Goal: Use online tool/utility: Utilize a website feature to perform a specific function

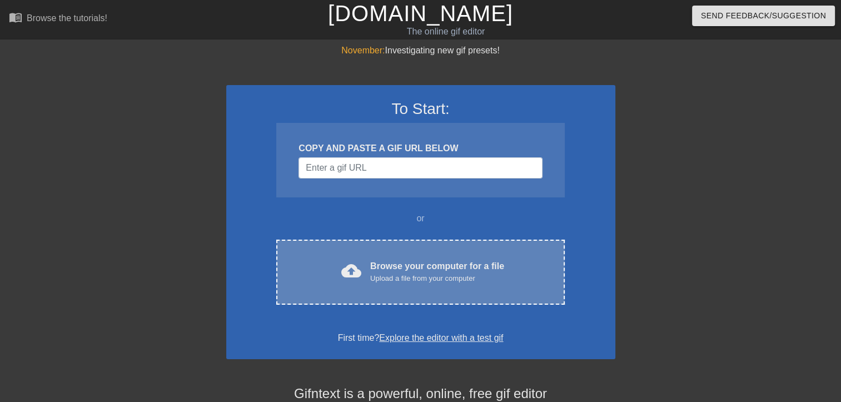
click at [408, 276] on div "Upload a file from your computer" at bounding box center [437, 278] width 134 height 11
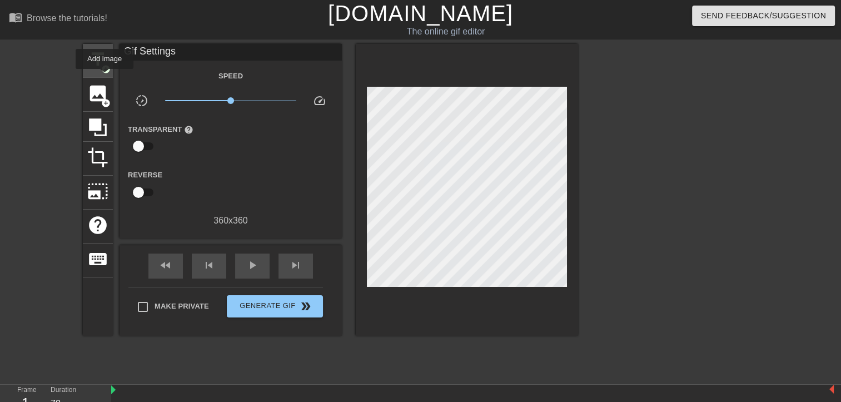
click at [104, 73] on div "title add_circle" at bounding box center [98, 61] width 30 height 34
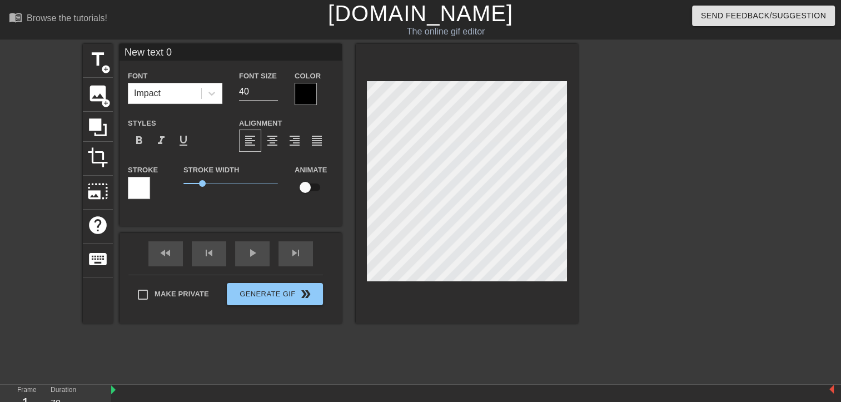
click at [182, 54] on input "New text 0" at bounding box center [230, 52] width 222 height 17
type input "N"
type input "라나"
click at [138, 145] on span "format_bold" at bounding box center [138, 140] width 13 height 13
click at [304, 91] on div at bounding box center [306, 94] width 22 height 22
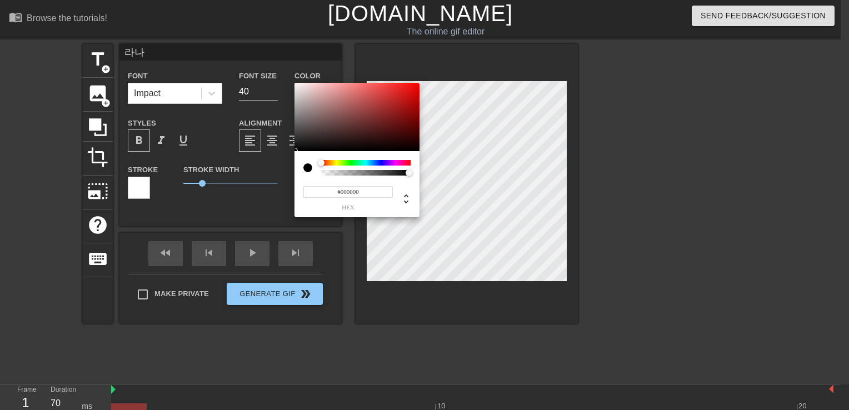
click at [396, 163] on div at bounding box center [365, 163] width 89 height 6
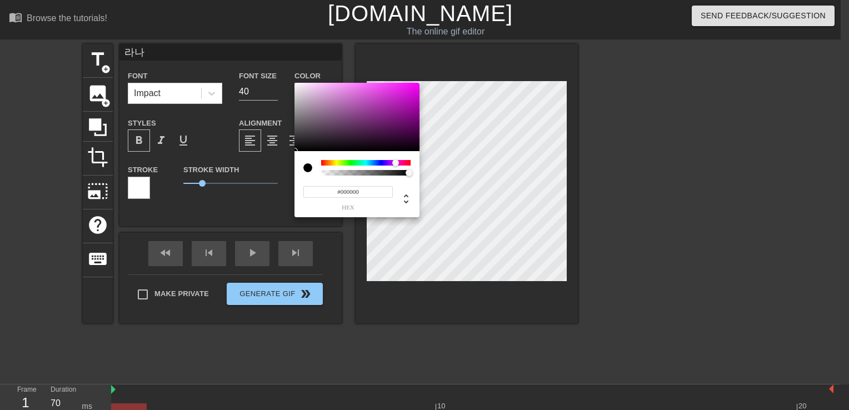
type input "#E210E4"
click at [411, 90] on div at bounding box center [357, 117] width 125 height 69
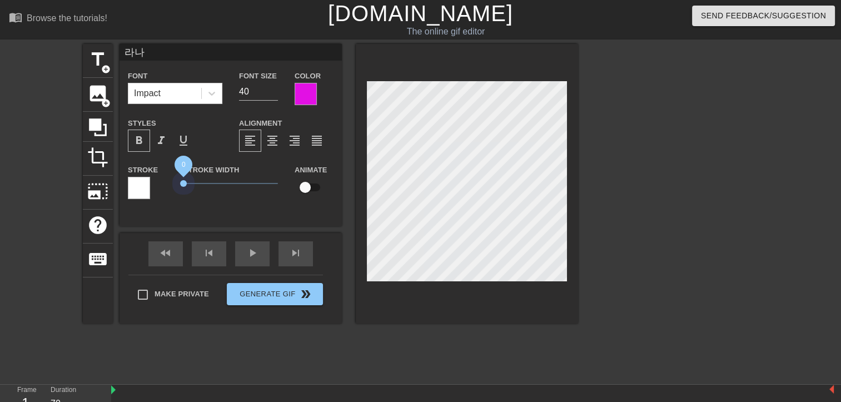
drag, startPoint x: 201, startPoint y: 184, endPoint x: 161, endPoint y: 179, distance: 40.9
click at [161, 179] on div "Stroke Stroke Width 0 Animate" at bounding box center [230, 186] width 222 height 46
click at [160, 53] on input "라나" at bounding box center [230, 52] width 222 height 17
type input "라"
paste input "｡ෆ*라 나❥"
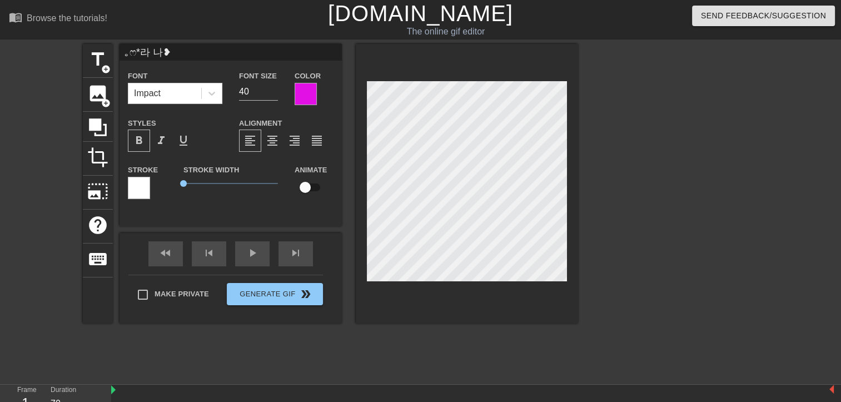
type input "｡ෆ*라 나❥"
click at [317, 188] on input "checkbox" at bounding box center [304, 187] width 63 height 21
checkbox input "true"
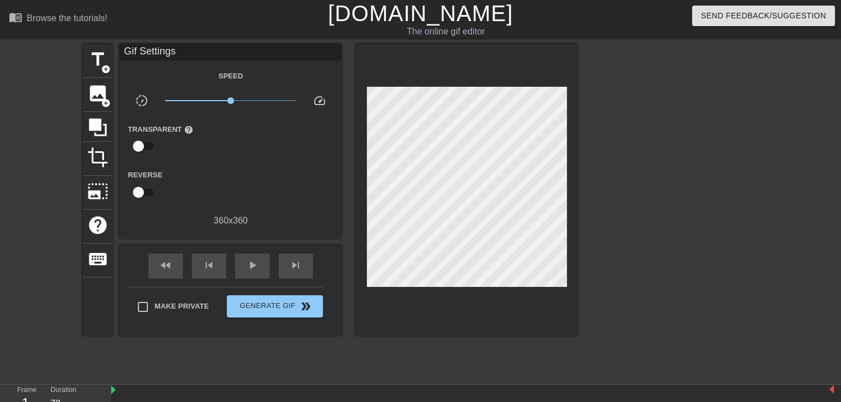
click at [140, 292] on div "Make Private Generate Gif double_arrow" at bounding box center [225, 309] width 195 height 44
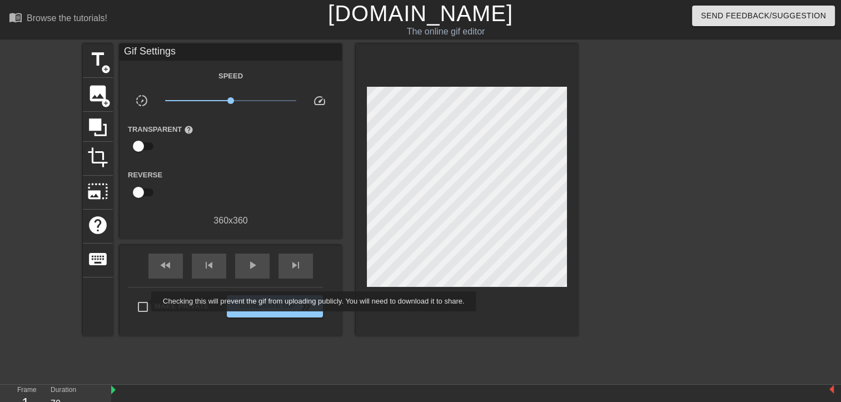
click at [144, 301] on input "Make Private" at bounding box center [142, 306] width 23 height 23
checkbox input "true"
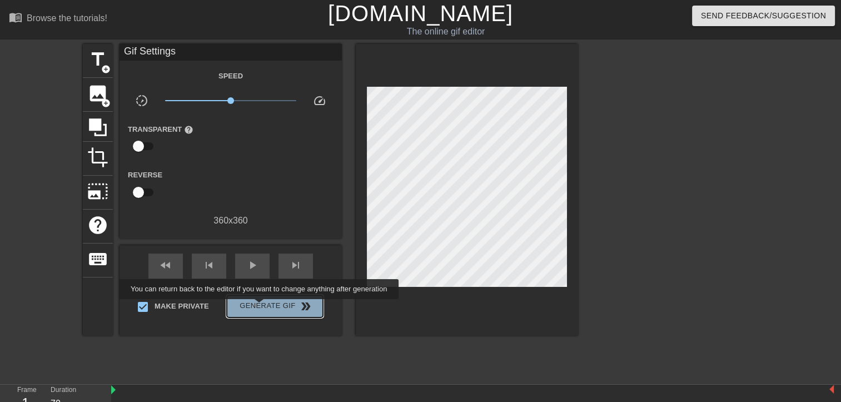
click at [260, 307] on span "Generate Gif double_arrow" at bounding box center [274, 306] width 87 height 13
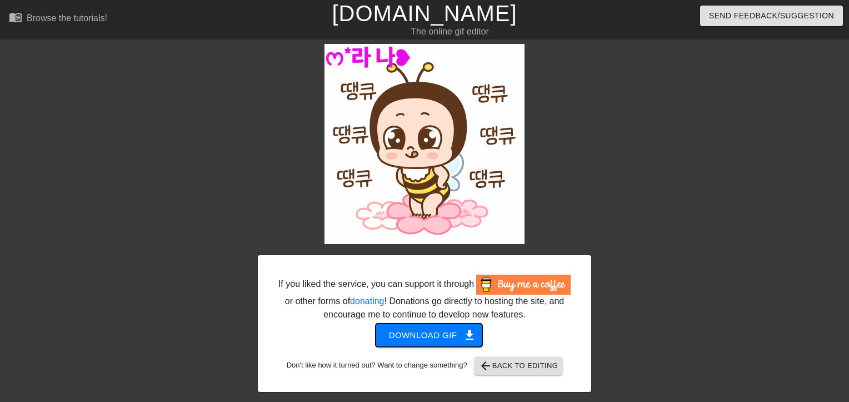
click at [451, 336] on span "Download gif get_app" at bounding box center [429, 335] width 81 height 14
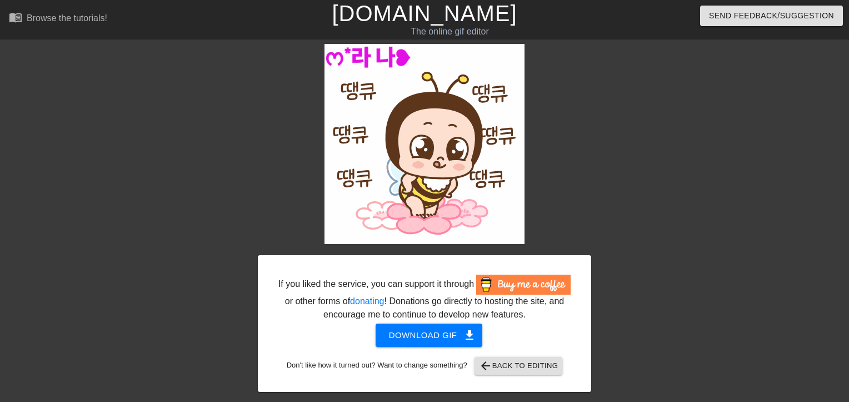
click at [418, 16] on link "[DOMAIN_NAME]" at bounding box center [424, 13] width 185 height 24
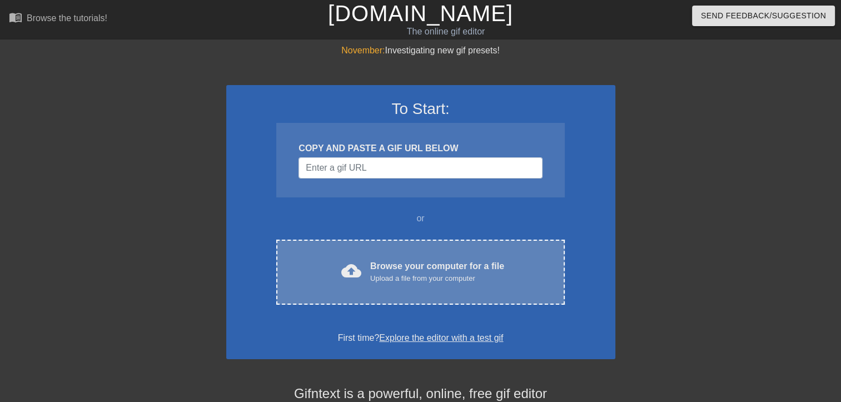
click at [423, 266] on div "Browse your computer for a file Upload a file from your computer" at bounding box center [437, 272] width 134 height 24
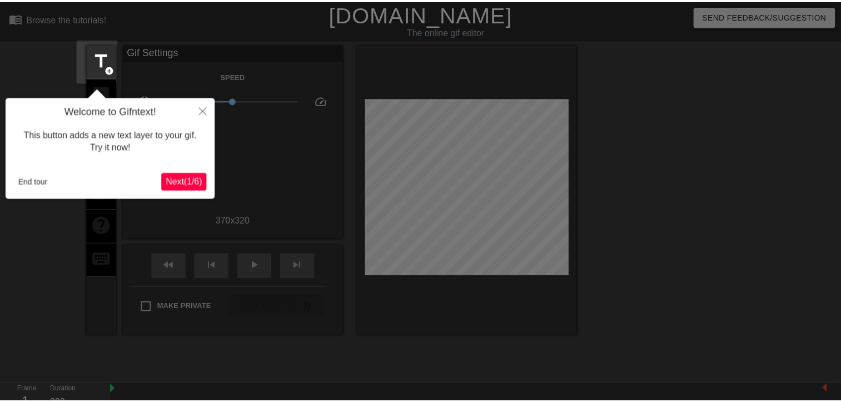
scroll to position [27, 0]
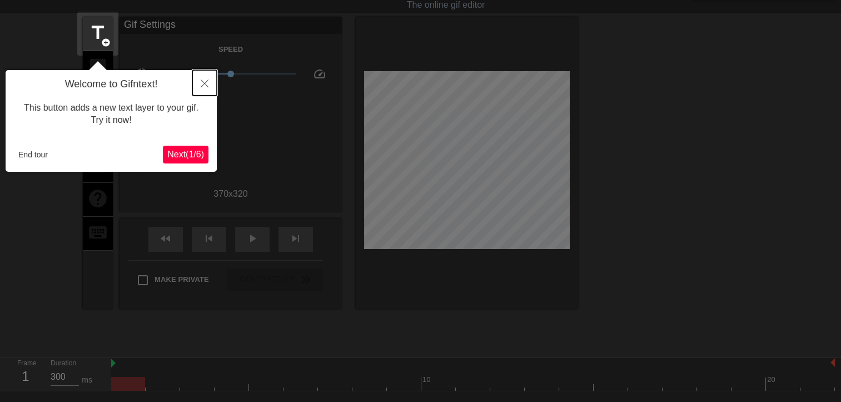
click at [203, 83] on icon "Close" at bounding box center [205, 83] width 8 height 8
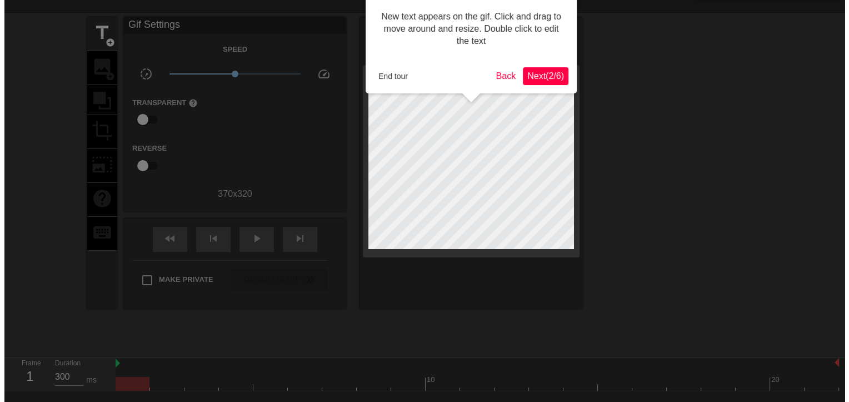
scroll to position [0, 0]
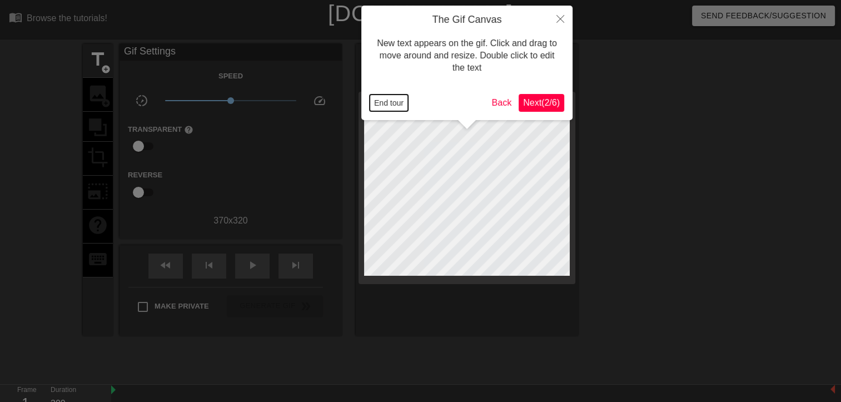
click at [396, 101] on button "End tour" at bounding box center [389, 102] width 38 height 17
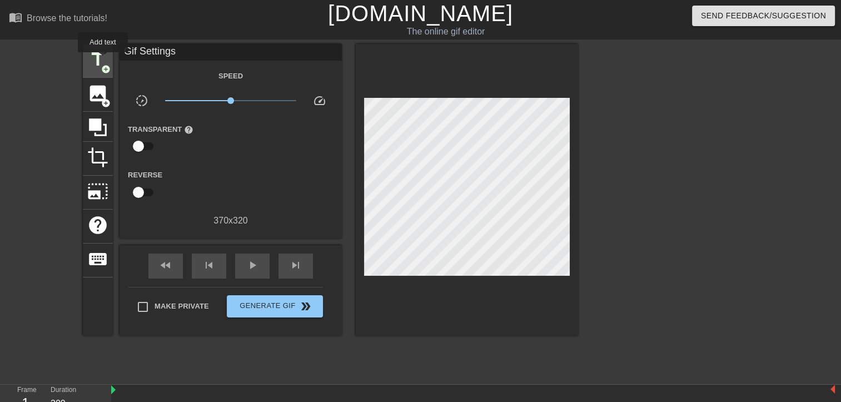
click at [103, 60] on span "title" at bounding box center [97, 59] width 21 height 21
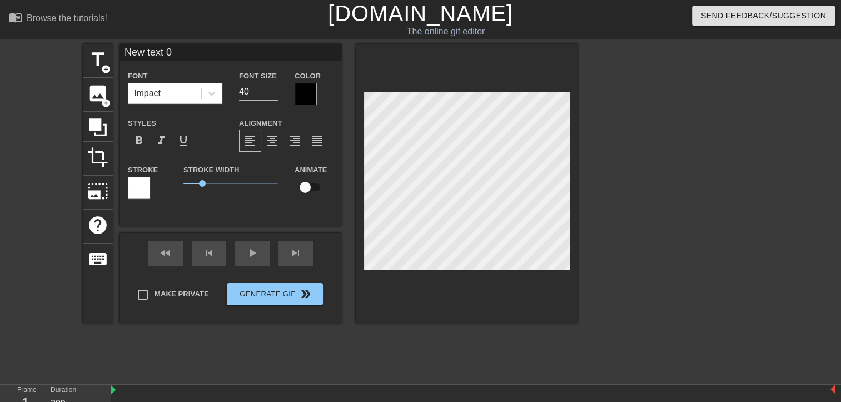
click at [184, 57] on input "New text 0" at bounding box center [230, 52] width 222 height 17
type input "N"
paste input "｡ෆ*라 나❥"
type input "｡ෆ*라 나❥"
click at [305, 97] on div at bounding box center [306, 94] width 22 height 22
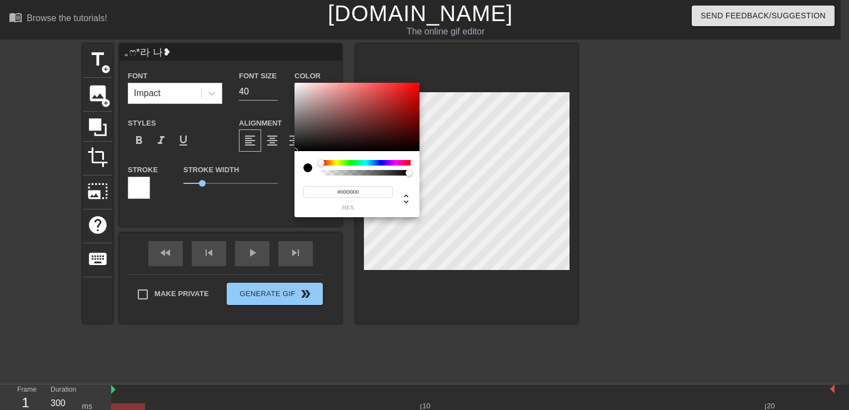
click at [371, 164] on div at bounding box center [365, 163] width 89 height 6
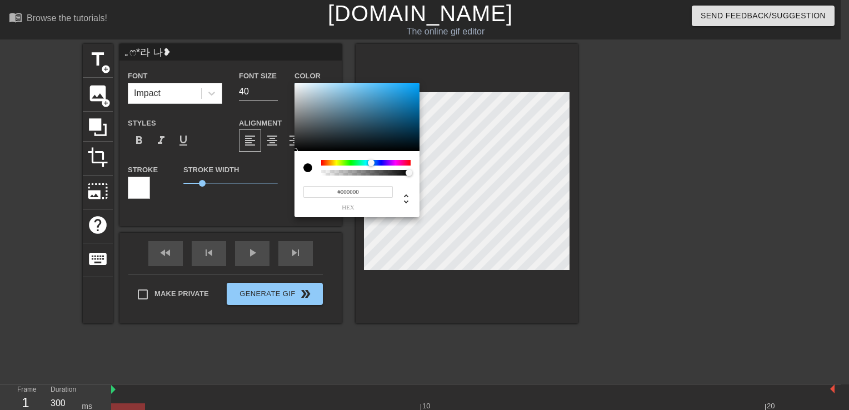
type input "#239EE2"
click at [400, 91] on div at bounding box center [357, 117] width 125 height 69
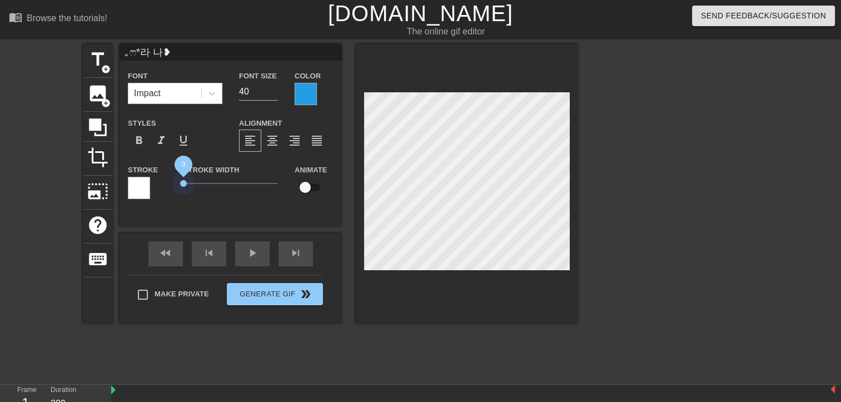
drag, startPoint x: 200, startPoint y: 183, endPoint x: 167, endPoint y: 179, distance: 33.6
click at [167, 179] on div "Stroke Stroke Width 0 Animate" at bounding box center [230, 186] width 222 height 46
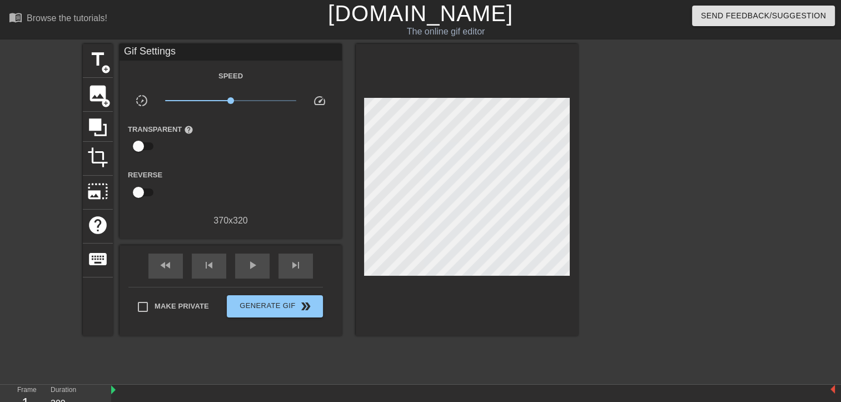
click at [141, 292] on div "Make Private Generate Gif double_arrow" at bounding box center [225, 309] width 195 height 44
click at [144, 302] on input "Make Private" at bounding box center [142, 306] width 23 height 23
checkbox input "true"
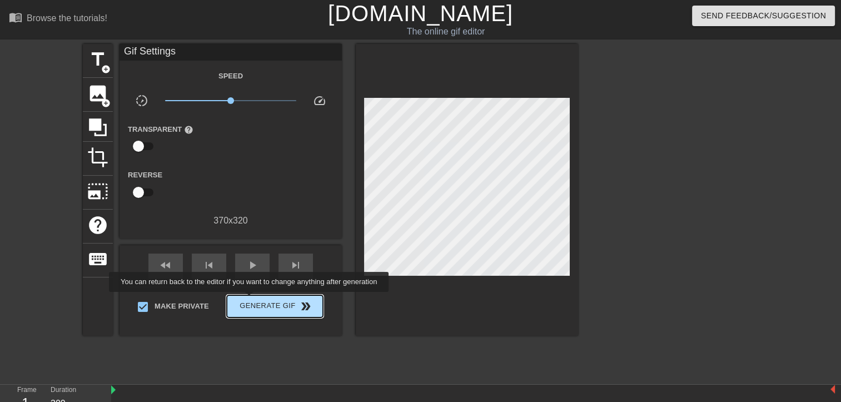
click at [250, 300] on span "Generate Gif double_arrow" at bounding box center [274, 306] width 87 height 13
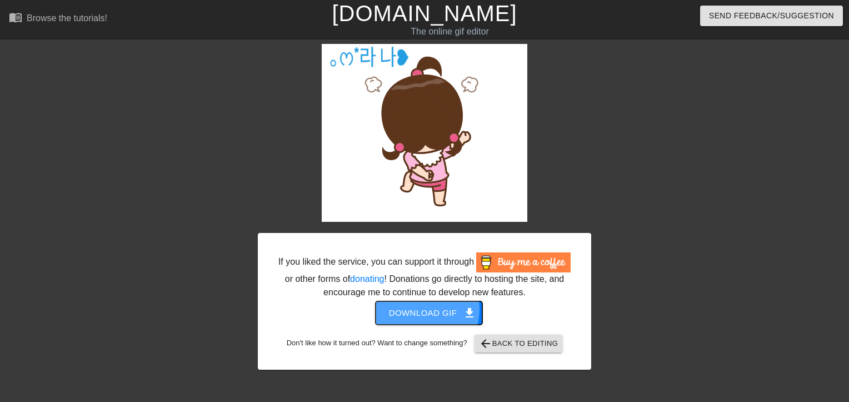
click at [412, 309] on span "Download gif get_app" at bounding box center [429, 313] width 81 height 14
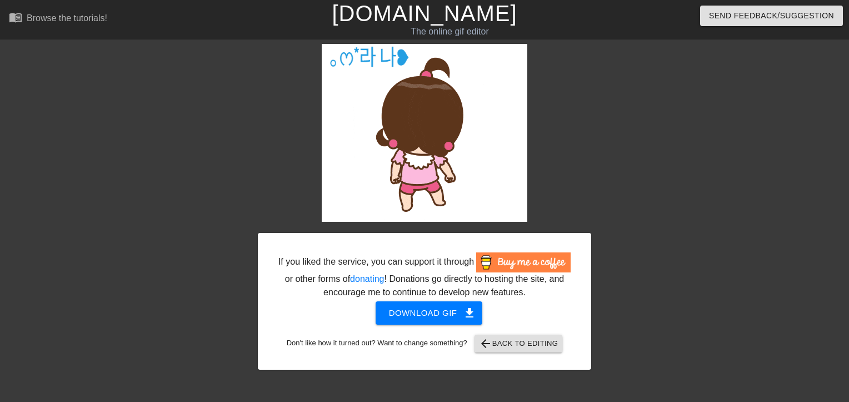
click at [419, 14] on link "[DOMAIN_NAME]" at bounding box center [424, 13] width 185 height 24
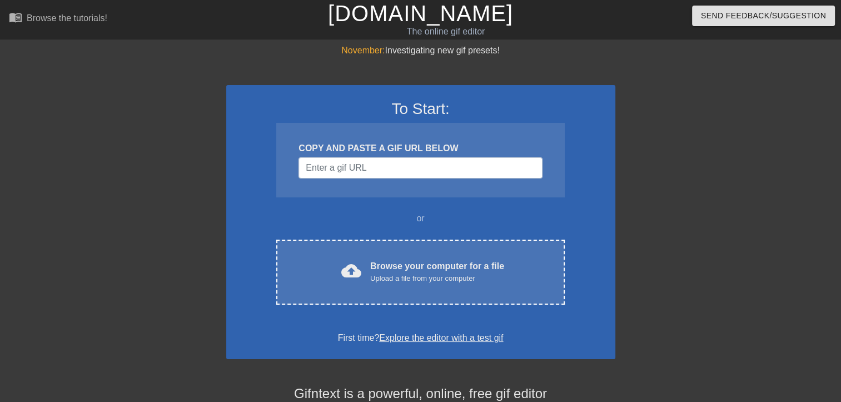
click at [403, 17] on link "[DOMAIN_NAME]" at bounding box center [420, 13] width 185 height 24
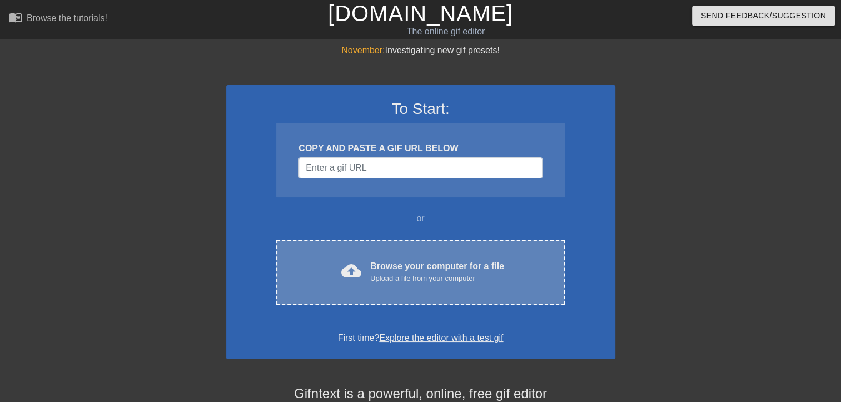
click at [420, 270] on div "Browse your computer for a file Upload a file from your computer" at bounding box center [437, 272] width 134 height 24
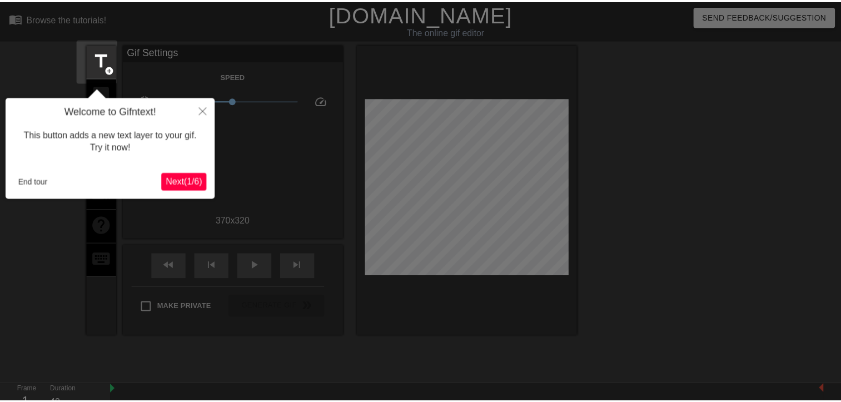
scroll to position [27, 0]
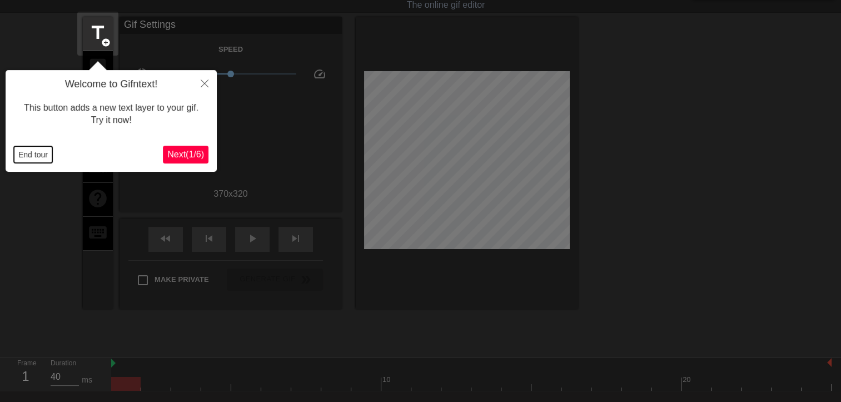
click at [31, 152] on button "End tour" at bounding box center [33, 154] width 38 height 17
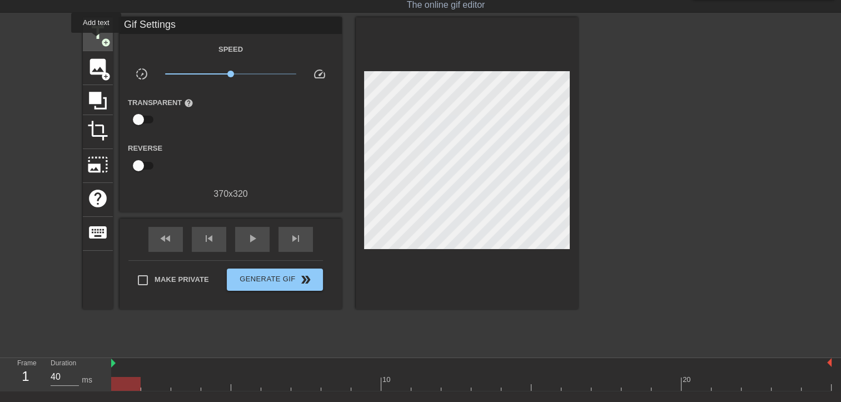
click at [96, 41] on span "title" at bounding box center [97, 32] width 21 height 21
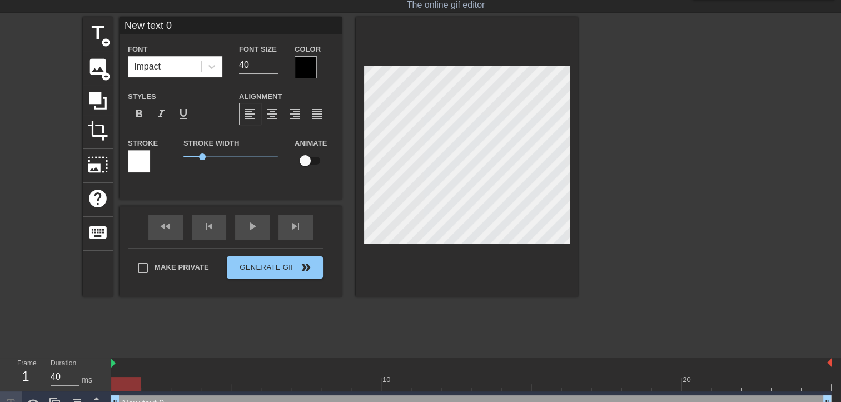
click at [219, 28] on input "New text 0" at bounding box center [230, 25] width 222 height 17
type input "N"
paste input "｡ෆ*라 나❥"
type input "｡ෆ*라 나❥"
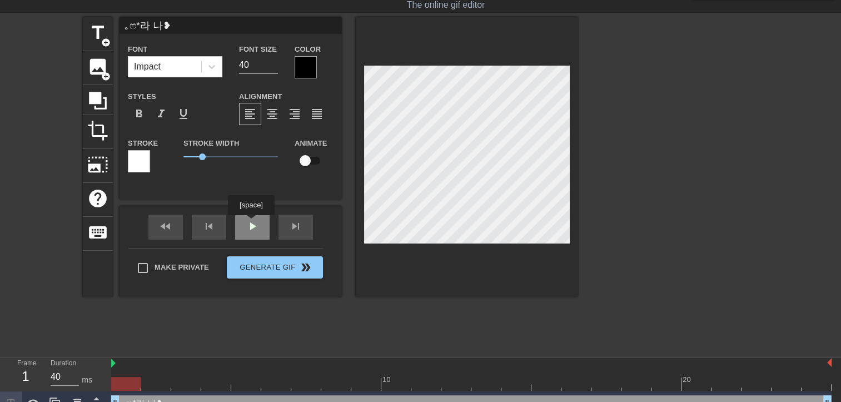
click at [251, 223] on div "fast_rewind skip_previous play_arrow skip_next" at bounding box center [230, 227] width 181 height 42
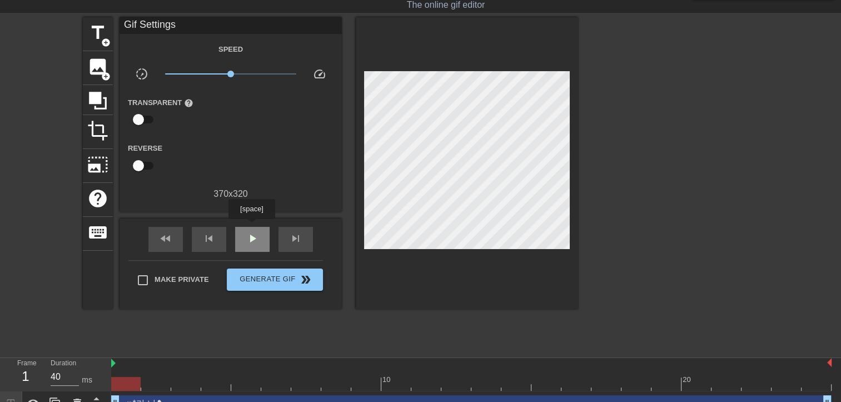
click at [250, 235] on span "play_arrow" at bounding box center [252, 238] width 13 height 13
type input "70"
click at [247, 232] on span "pause" at bounding box center [252, 238] width 13 height 13
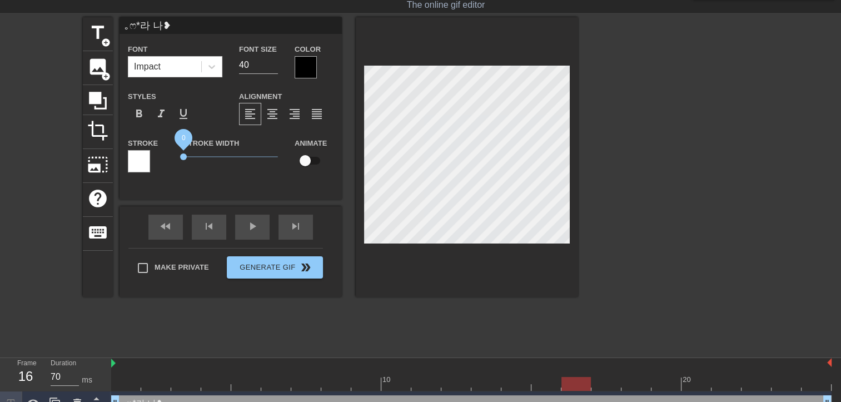
drag, startPoint x: 202, startPoint y: 157, endPoint x: 180, endPoint y: 157, distance: 22.2
click at [180, 157] on span "0" at bounding box center [183, 156] width 7 height 7
click at [140, 114] on span "format_bold" at bounding box center [138, 113] width 13 height 13
click at [305, 66] on div at bounding box center [306, 67] width 22 height 22
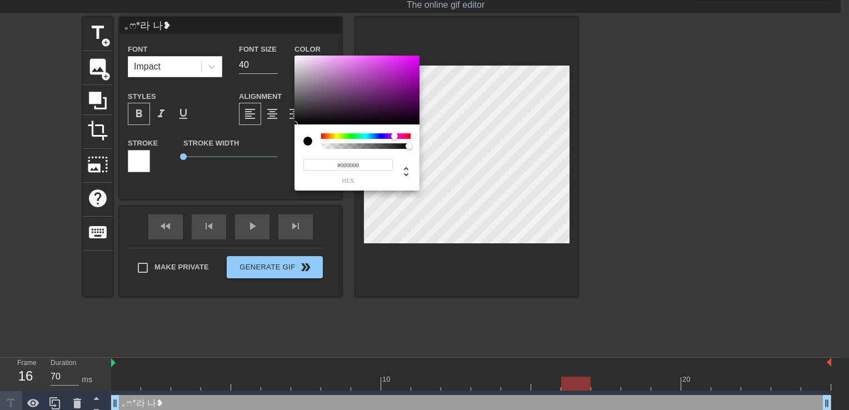
click at [395, 136] on div at bounding box center [365, 136] width 89 height 6
type input "#CA1FD9"
click at [402, 66] on div at bounding box center [357, 90] width 125 height 69
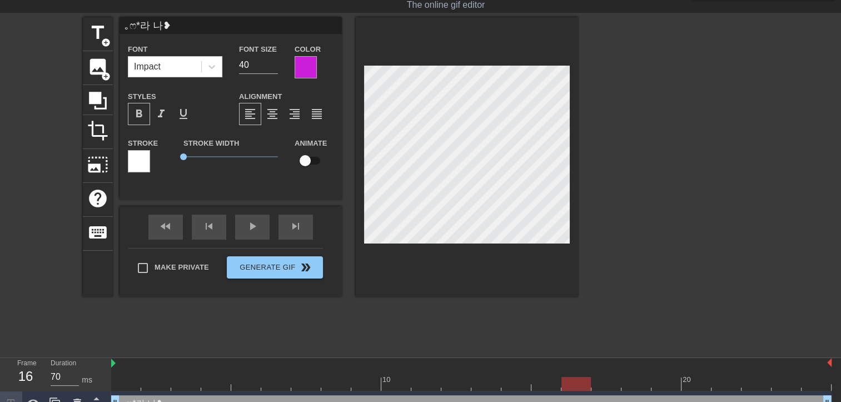
click at [614, 227] on div at bounding box center [674, 183] width 167 height 333
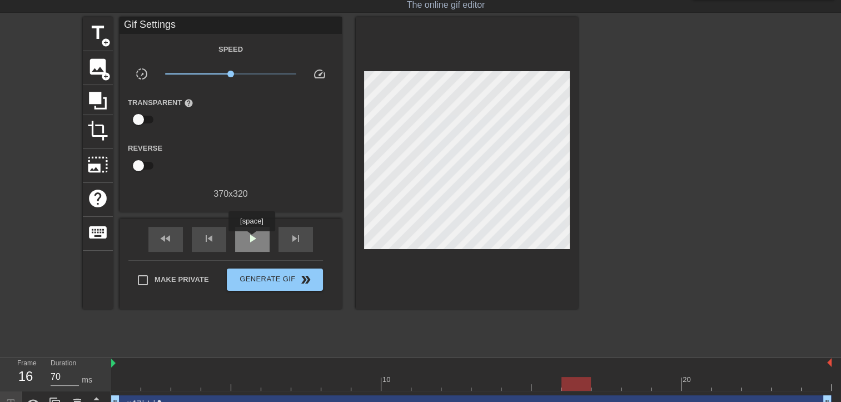
click at [251, 239] on span "play_arrow" at bounding box center [252, 238] width 13 height 13
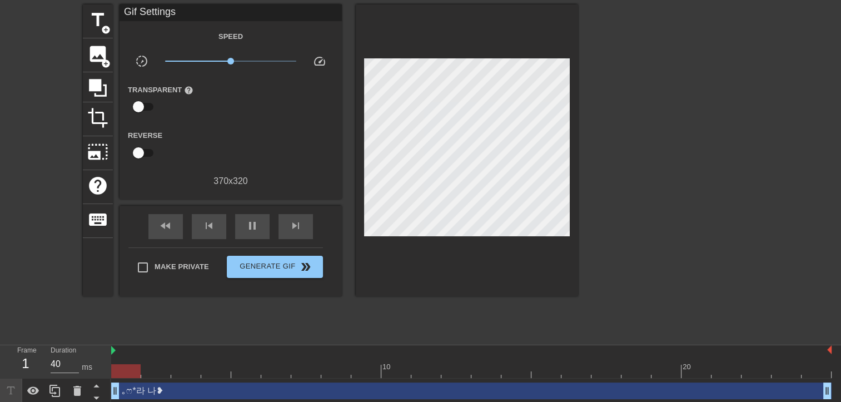
scroll to position [43, 0]
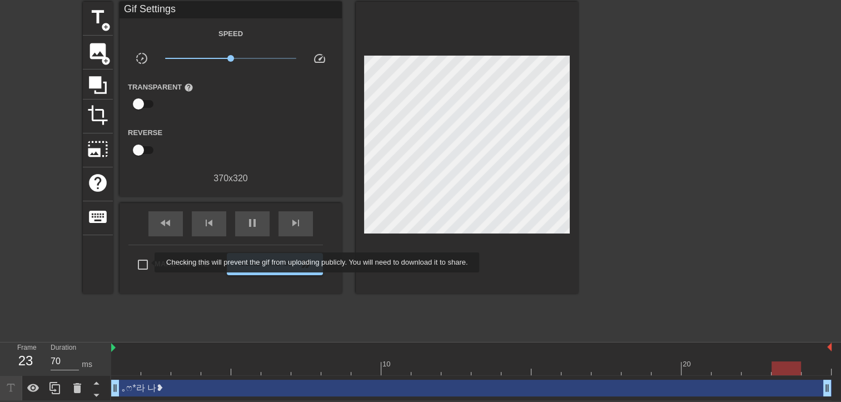
type input "40"
click at [144, 262] on input "Make Private" at bounding box center [142, 264] width 23 height 23
checkbox input "true"
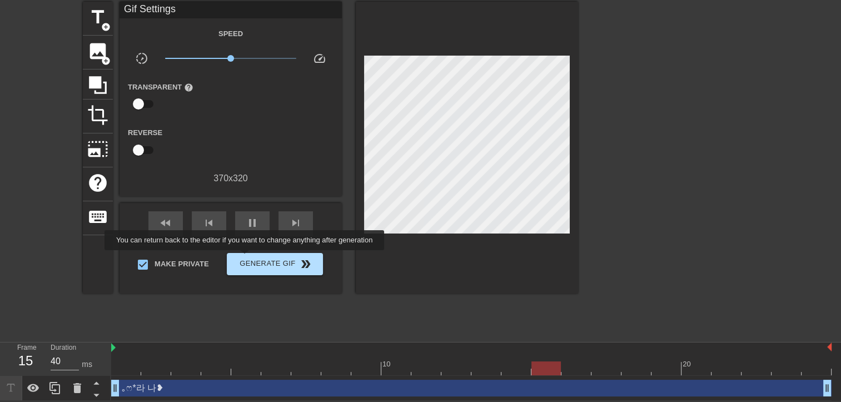
type input "70"
click at [247, 258] on span "Generate Gif double_arrow" at bounding box center [274, 263] width 87 height 13
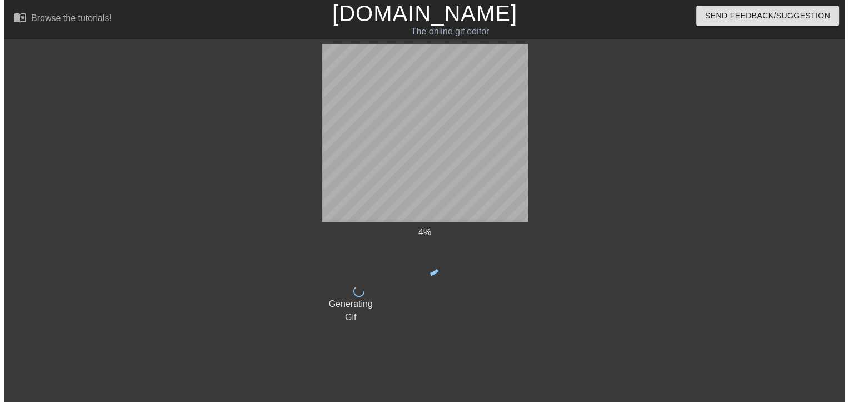
scroll to position [0, 0]
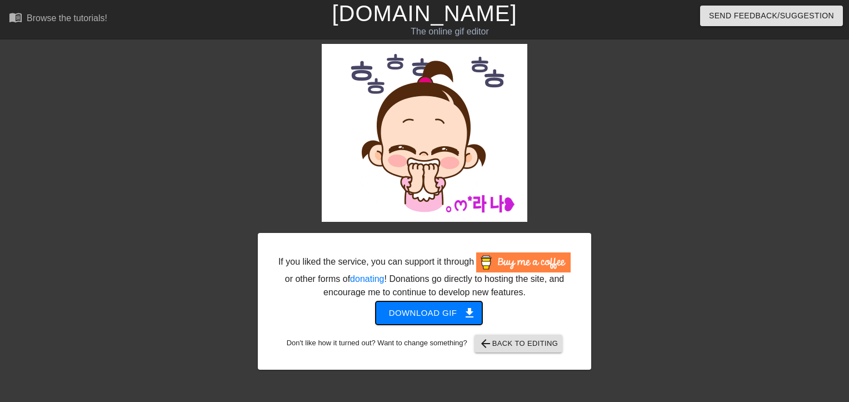
click at [409, 318] on span "Download gif get_app" at bounding box center [429, 313] width 81 height 14
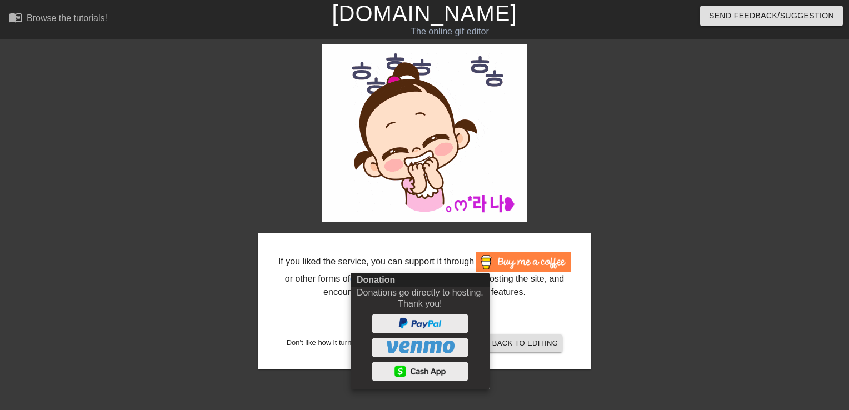
click at [402, 15] on div at bounding box center [424, 205] width 849 height 410
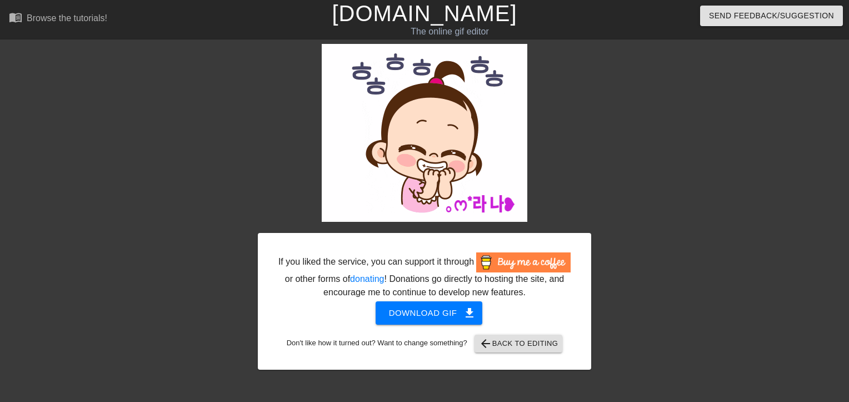
click at [427, 21] on link "[DOMAIN_NAME]" at bounding box center [424, 13] width 185 height 24
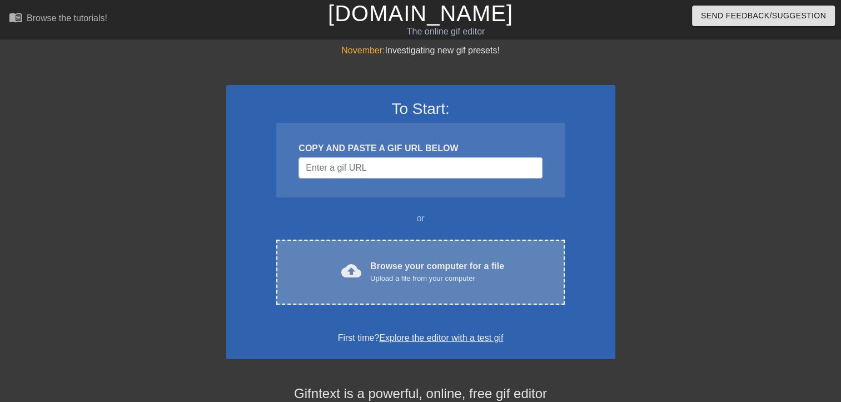
click at [408, 271] on div "Browse your computer for a file Upload a file from your computer" at bounding box center [437, 272] width 134 height 24
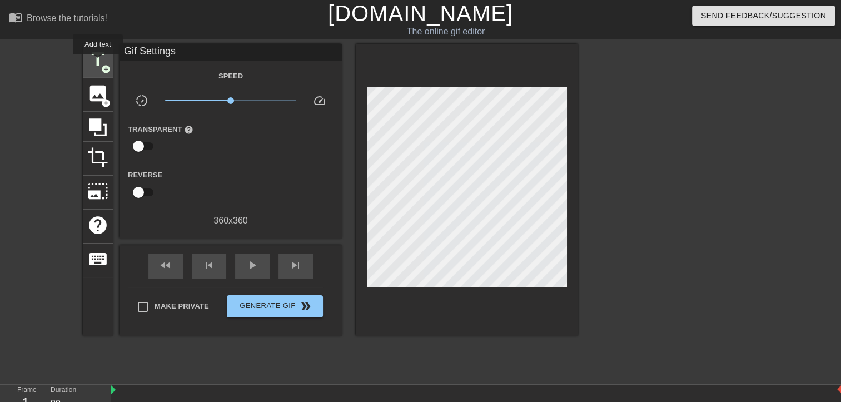
click at [98, 62] on span "title" at bounding box center [97, 59] width 21 height 21
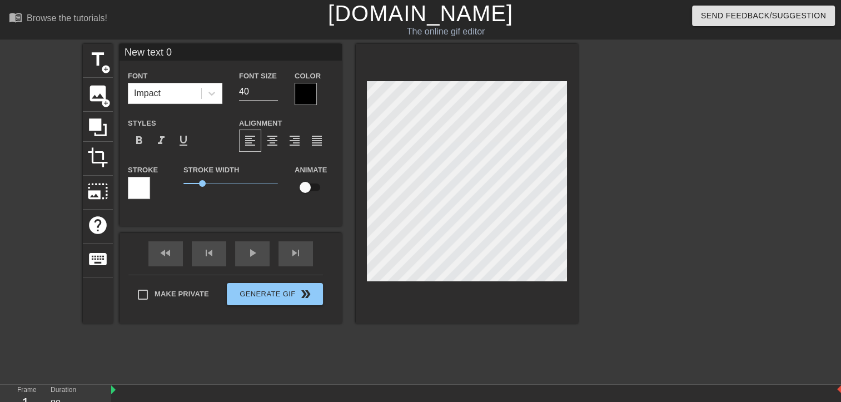
click at [194, 49] on input "New text 0" at bounding box center [230, 52] width 222 height 17
type input "N"
paste input "｡ෆ*라 나❥"
type input "｡ෆ*라 나❥"
click at [300, 92] on div at bounding box center [306, 94] width 22 height 22
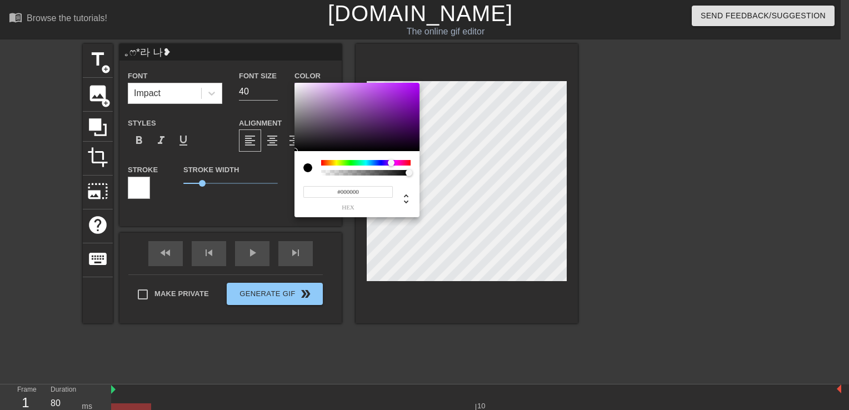
click at [391, 163] on div at bounding box center [365, 163] width 89 height 6
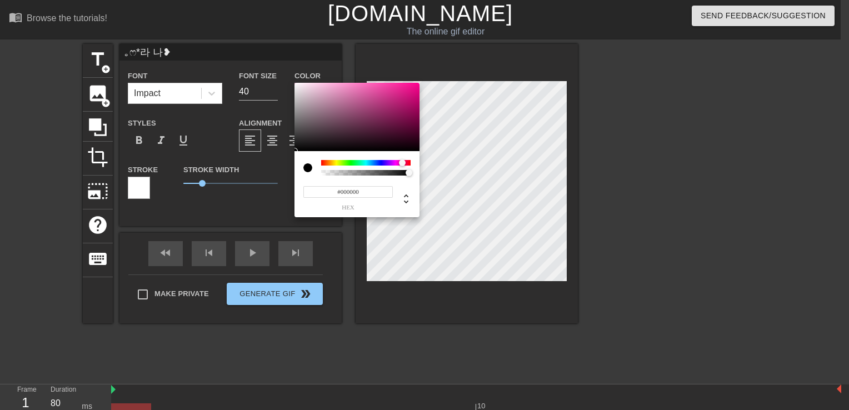
click at [402, 162] on div at bounding box center [365, 163] width 89 height 6
type input "#DB1C87"
click at [403, 92] on div at bounding box center [357, 117] width 125 height 69
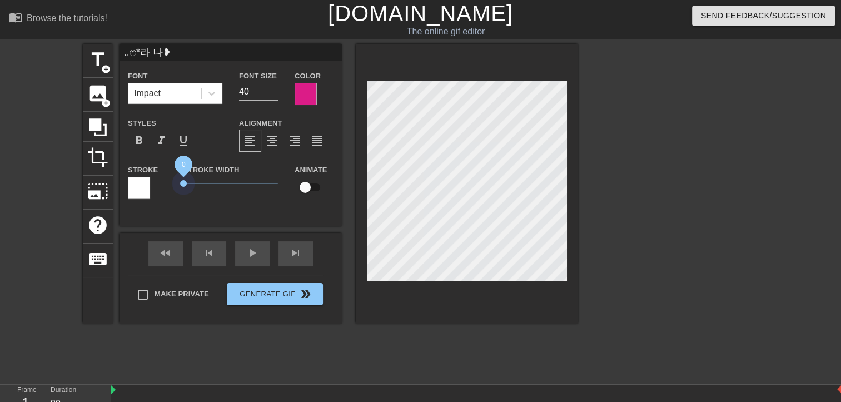
drag, startPoint x: 200, startPoint y: 181, endPoint x: 158, endPoint y: 176, distance: 42.5
click at [158, 176] on div "Stroke Stroke Width 0 Animate" at bounding box center [230, 186] width 222 height 46
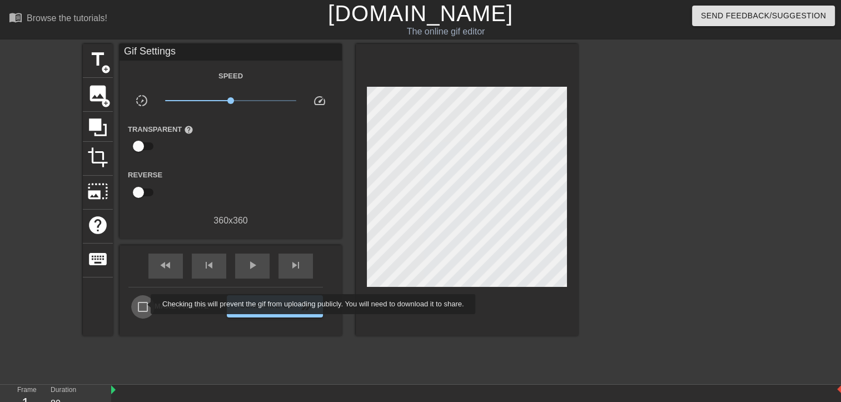
click at [143, 304] on input "Make Private" at bounding box center [142, 306] width 23 height 23
checkbox input "true"
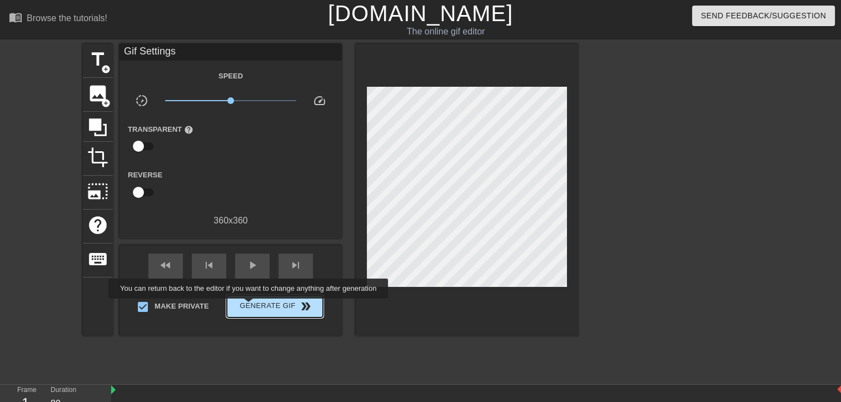
click at [253, 306] on span "Generate Gif double_arrow" at bounding box center [274, 306] width 87 height 13
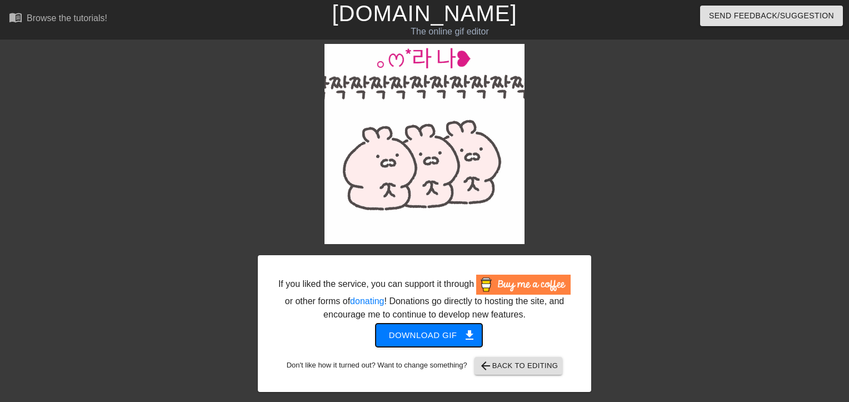
click at [395, 343] on button "Download gif get_app" at bounding box center [429, 334] width 107 height 23
